Goal: Check status

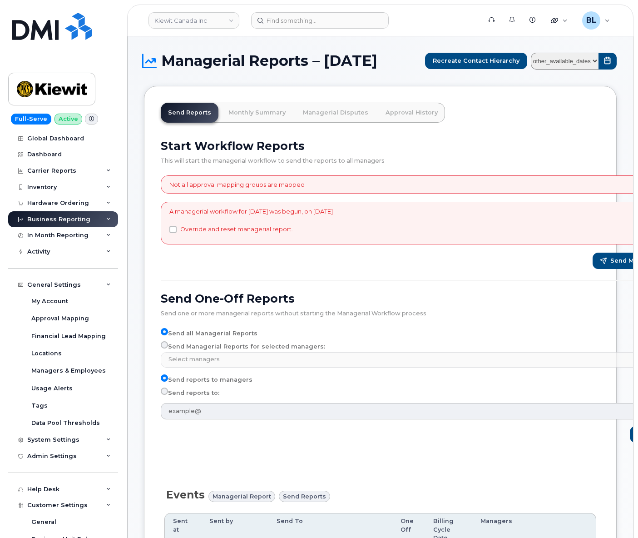
select select
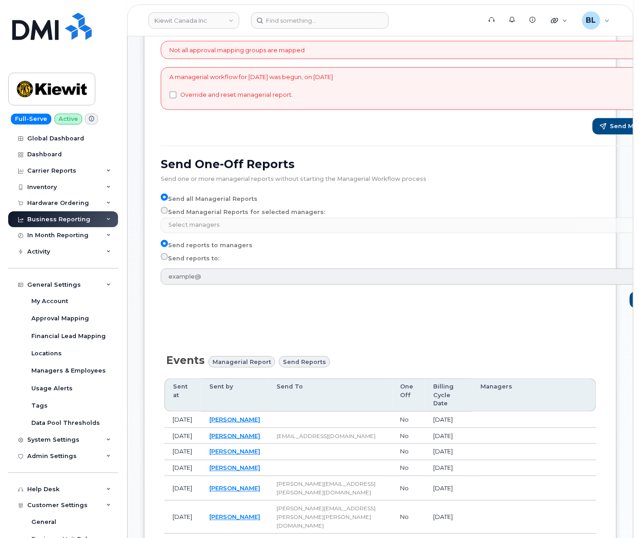
scroll to position [134, 0]
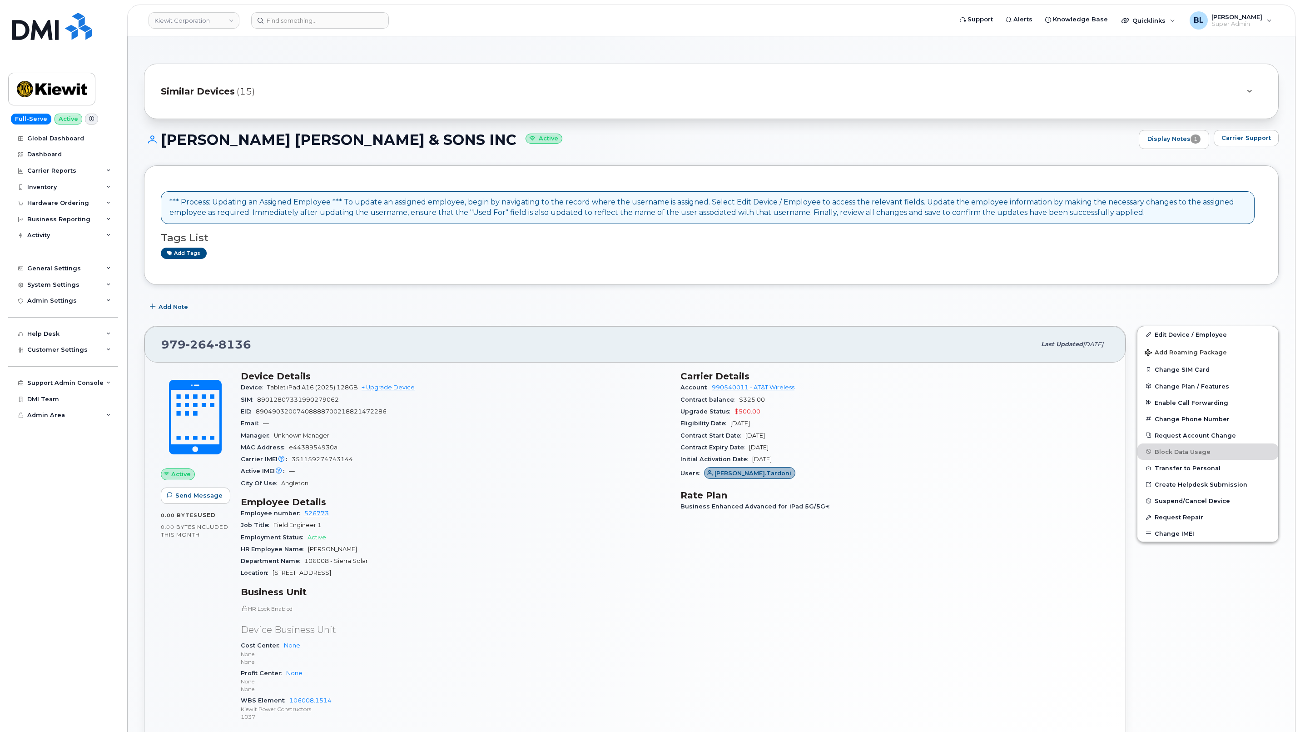
scroll to position [524, 0]
